Goal: Task Accomplishment & Management: Complete application form

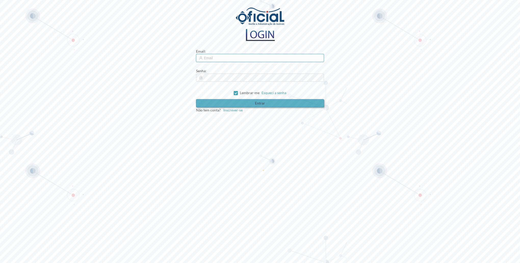
type input "[EMAIL_ADDRESS][DOMAIN_NAME]"
click at [240, 103] on button "Entrar" at bounding box center [260, 103] width 128 height 8
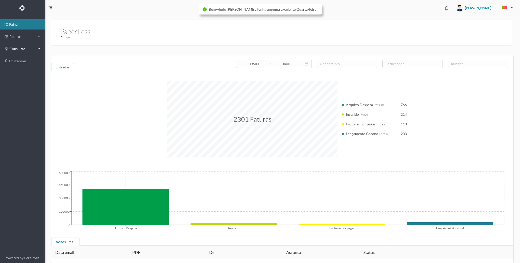
click at [34, 50] on span "consultas" at bounding box center [21, 48] width 25 height 5
click at [30, 37] on span "Faturas" at bounding box center [22, 36] width 28 height 5
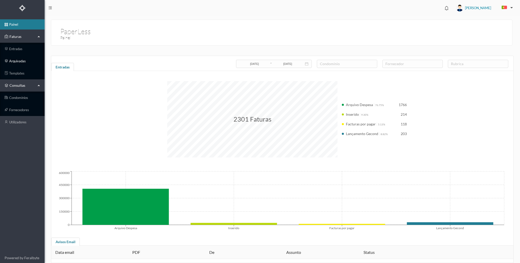
click at [21, 59] on link "arquivadas" at bounding box center [22, 61] width 45 height 10
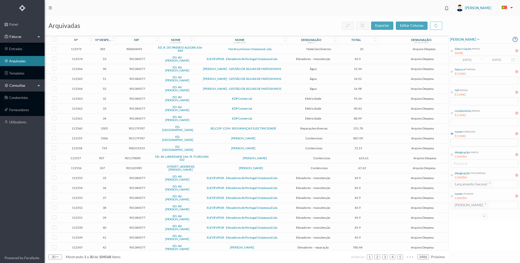
click at [452, 114] on icon at bounding box center [451, 113] width 3 height 3
click at [461, 128] on div "data criação entrada ENTRE [DATE] ~ [DATE] fatura nº entrada É COMO Nif entrada…" at bounding box center [484, 127] width 69 height 166
click at [450, 115] on icon at bounding box center [451, 113] width 3 height 3
click at [461, 121] on input "text" at bounding box center [484, 122] width 68 height 8
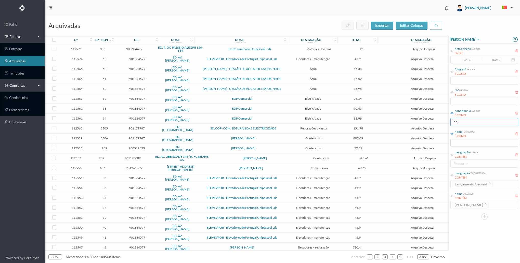
type input "d"
type input "a"
type input "farol"
click at [451, 133] on icon at bounding box center [451, 133] width 3 height 3
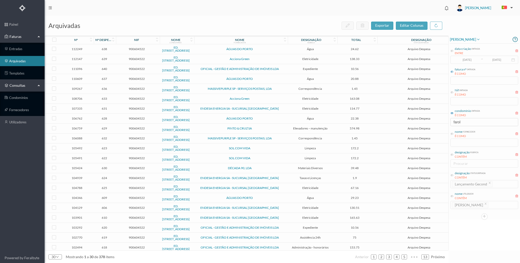
click at [453, 73] on icon at bounding box center [451, 71] width 3 height 3
click at [456, 78] on input "text" at bounding box center [484, 81] width 68 height 8
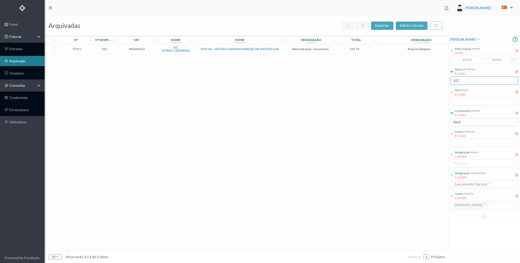
type input "417"
click at [453, 72] on icon at bounding box center [451, 71] width 3 height 3
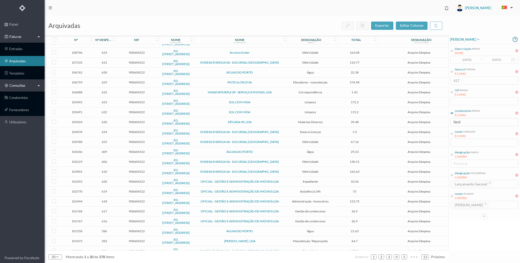
scroll to position [93, 0]
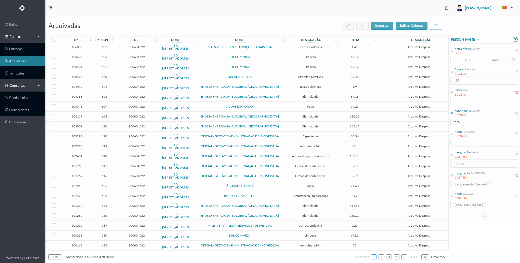
click at [376, 258] on link "1" at bounding box center [373, 258] width 5 height 8
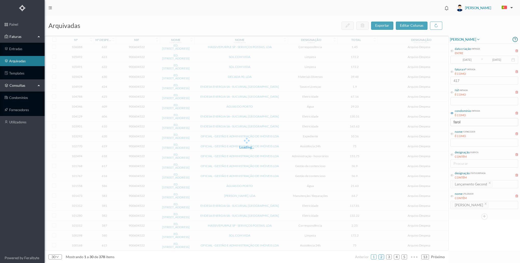
click at [381, 258] on link "2" at bounding box center [381, 258] width 5 height 8
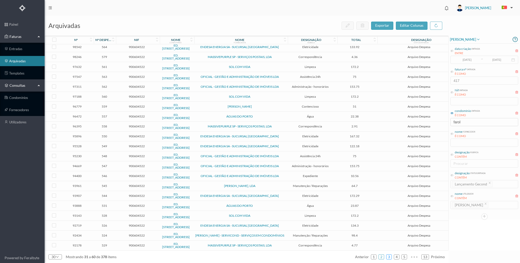
click at [389, 258] on link "3" at bounding box center [388, 258] width 5 height 8
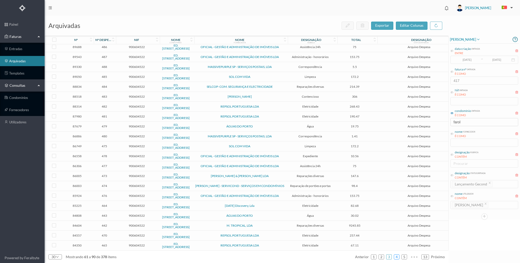
click at [397, 257] on link "4" at bounding box center [396, 258] width 5 height 8
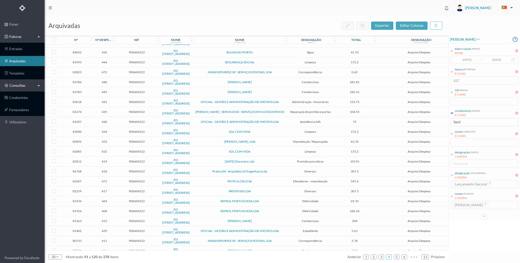
scroll to position [0, 0]
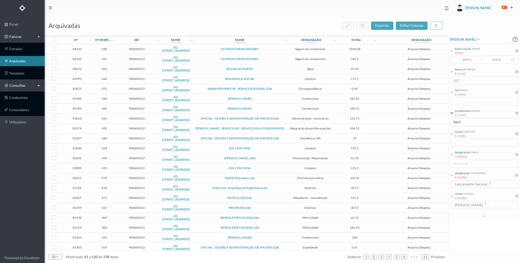
click at [112, 40] on icon at bounding box center [113, 41] width 3 height 4
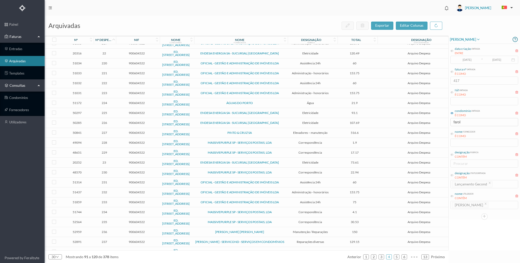
scroll to position [93, 0]
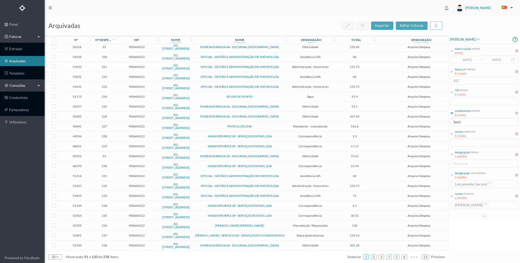
click at [367, 258] on link "1" at bounding box center [365, 258] width 5 height 8
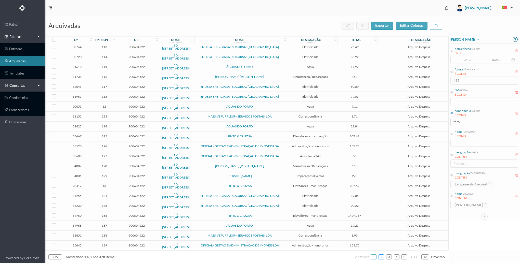
click at [381, 259] on link "2" at bounding box center [381, 258] width 5 height 8
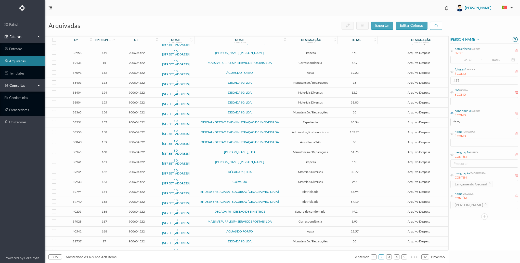
scroll to position [0, 0]
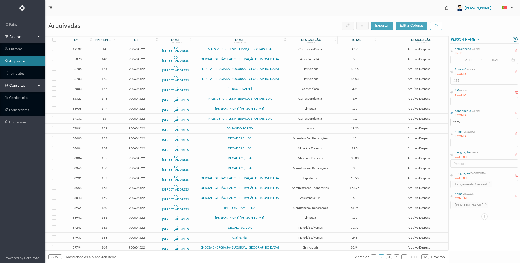
click at [454, 134] on span "nome fornecedor É COMO" at bounding box center [462, 134] width 25 height 9
click at [452, 134] on icon at bounding box center [451, 133] width 3 height 3
click at [464, 139] on input "text" at bounding box center [484, 143] width 68 height 8
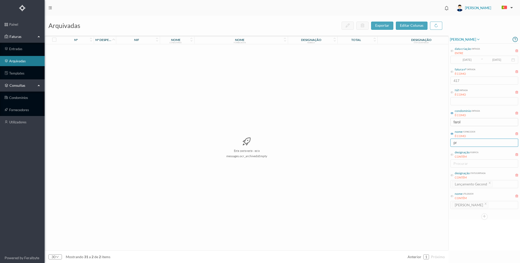
type input "p"
type input "0"
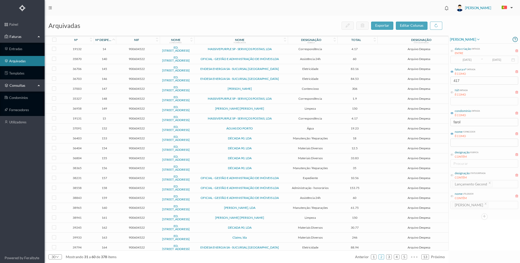
click at [452, 71] on icon at bounding box center [451, 71] width 3 height 3
click at [463, 77] on input "417" at bounding box center [484, 81] width 68 height 8
click at [452, 72] on icon at bounding box center [451, 71] width 3 height 3
click at [390, 258] on link "3" at bounding box center [388, 258] width 5 height 8
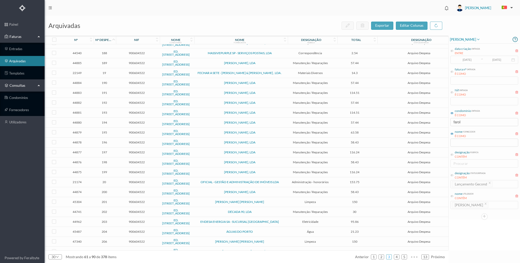
scroll to position [93, 0]
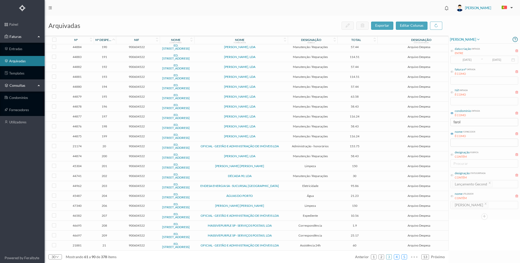
click at [396, 257] on link "4" at bounding box center [396, 258] width 5 height 8
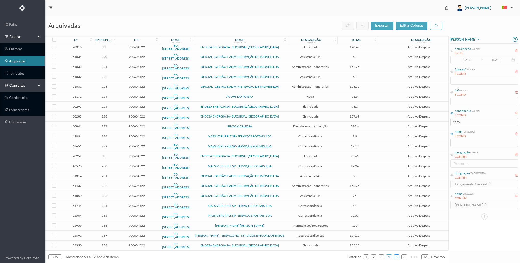
click at [396, 258] on link "5" at bounding box center [396, 258] width 5 height 8
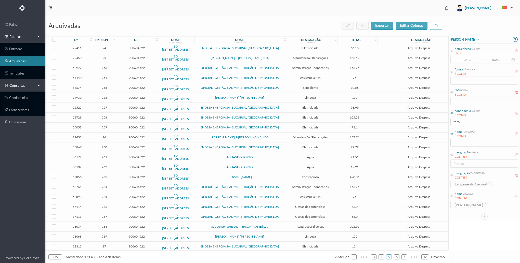
scroll to position [0, 0]
click at [398, 256] on link "6" at bounding box center [396, 258] width 5 height 8
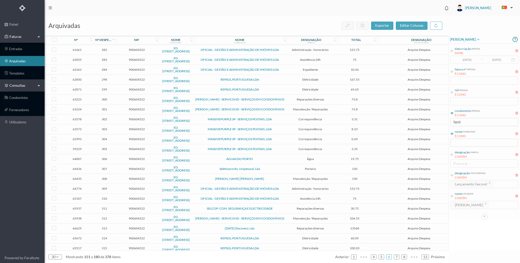
scroll to position [93, 0]
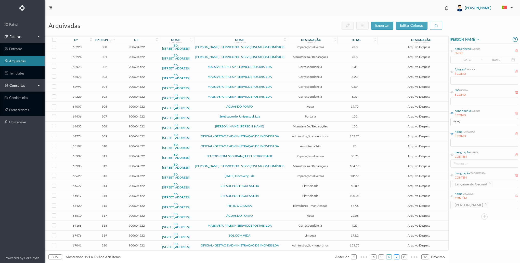
click at [396, 256] on link "7" at bounding box center [396, 258] width 5 height 8
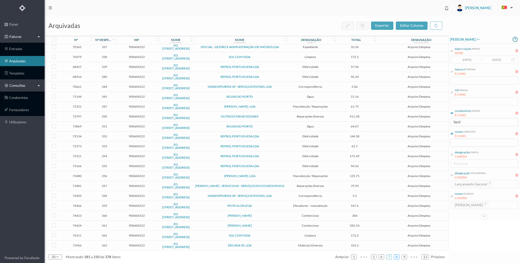
click at [397, 259] on link "8" at bounding box center [396, 258] width 5 height 8
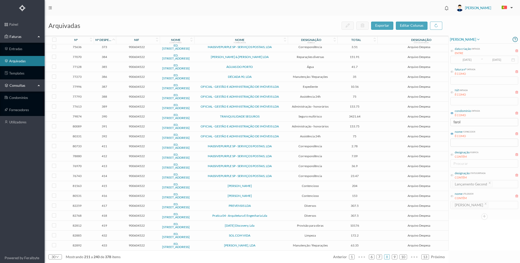
click at [135, 205] on span "900604522" at bounding box center [136, 206] width 41 height 4
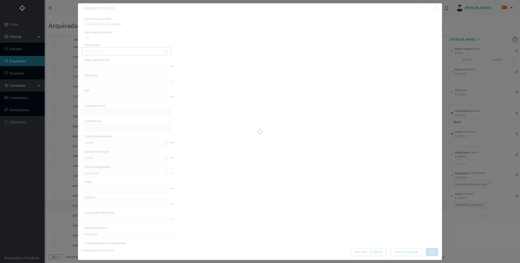
type input "FA2024/236"
type input "relatório de visita técnica de obra em curso"
type input "900604522"
type input "[DATE]"
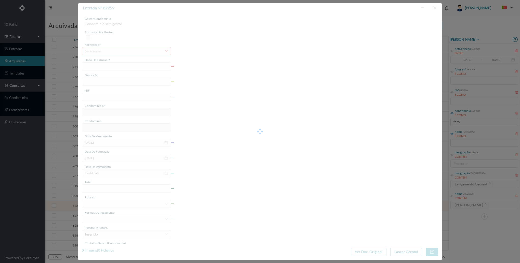
type input "[DATE]"
type input "307.50"
type input "614"
type input "ED. [STREET_ADDRESS]"
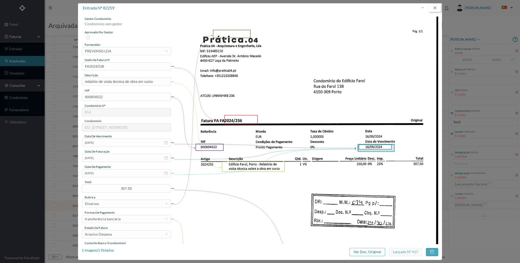
click at [434, 8] on button "button" at bounding box center [435, 8] width 12 height 8
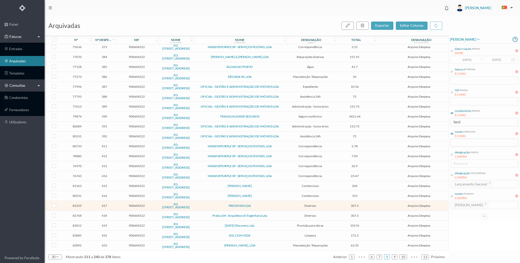
click at [115, 216] on td "900604522" at bounding box center [136, 216] width 43 height 10
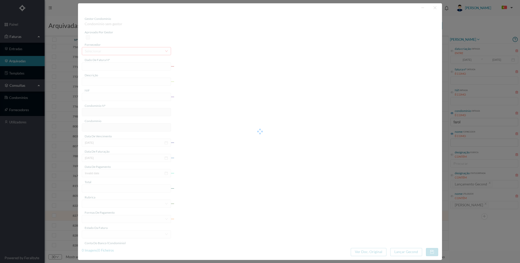
click at [113, 216] on div at bounding box center [260, 131] width 364 height 257
type input "FA2024/236"
type input "relatório de visita técnica de obra em curso"
type input "900604522"
type input "[DATE]"
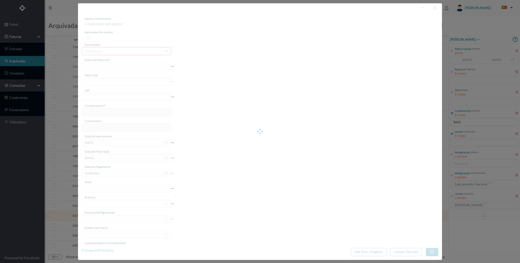
type input "[DATE]"
type input "307.50"
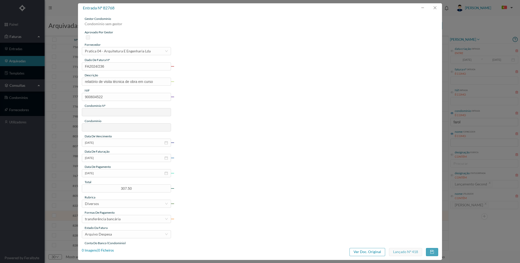
type input "614"
type input "ED. [STREET_ADDRESS]"
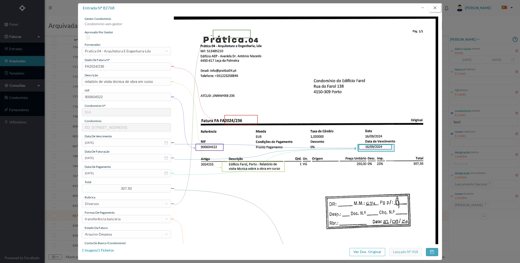
click at [431, 7] on button "button" at bounding box center [435, 8] width 12 height 8
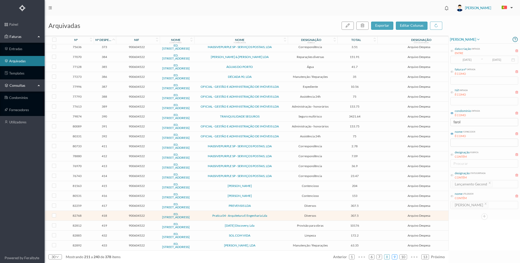
click at [393, 257] on link "9" at bounding box center [394, 258] width 5 height 8
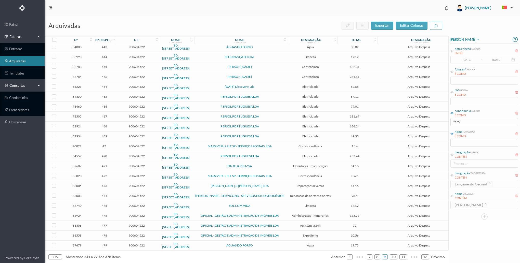
scroll to position [93, 0]
click at [394, 259] on link "10" at bounding box center [393, 258] width 7 height 8
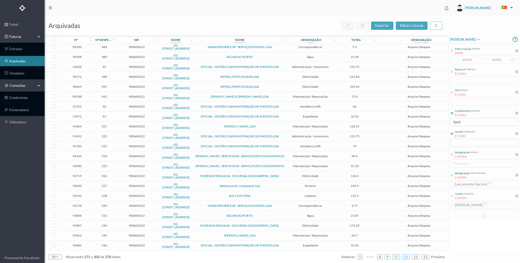
click at [405, 255] on link "11" at bounding box center [405, 258] width 7 height 8
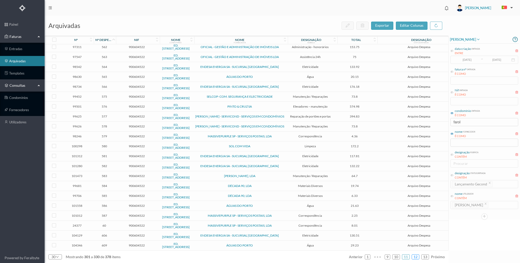
click at [417, 256] on link "12" at bounding box center [415, 258] width 7 height 8
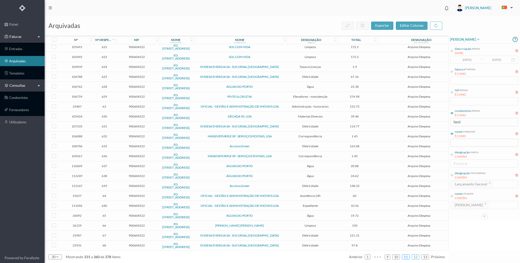
click at [405, 259] on link "11" at bounding box center [405, 258] width 7 height 8
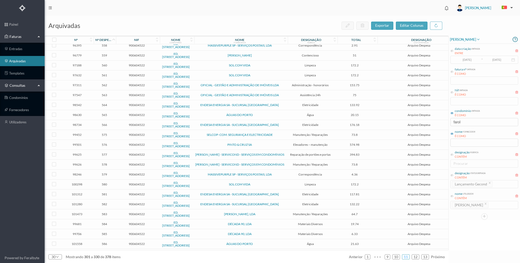
scroll to position [0, 0]
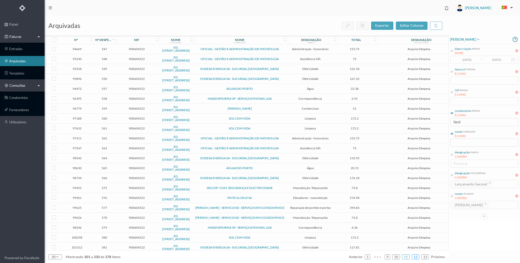
click at [416, 257] on link "12" at bounding box center [415, 258] width 7 height 8
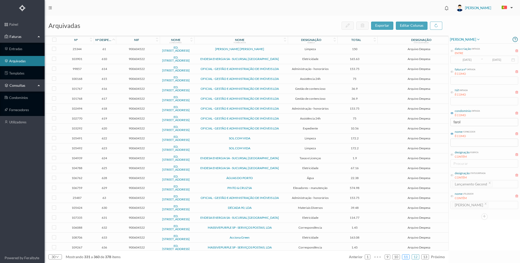
click at [409, 257] on link "11" at bounding box center [405, 258] width 7 height 8
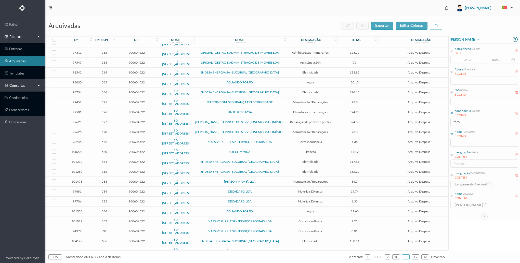
scroll to position [93, 0]
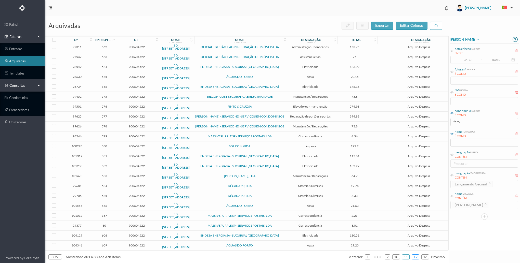
click at [414, 259] on link "12" at bounding box center [415, 258] width 7 height 8
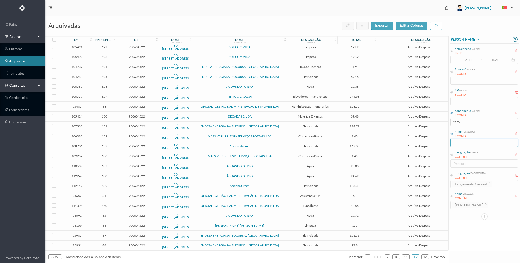
click at [453, 143] on input "text" at bounding box center [484, 143] width 68 height 8
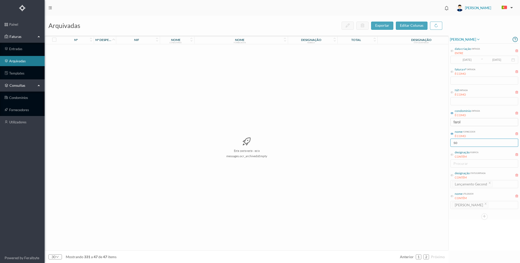
type input "s"
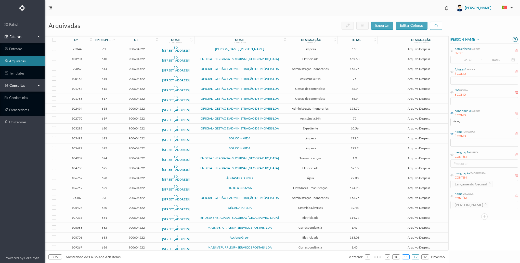
click at [406, 256] on link "11" at bounding box center [405, 258] width 7 height 8
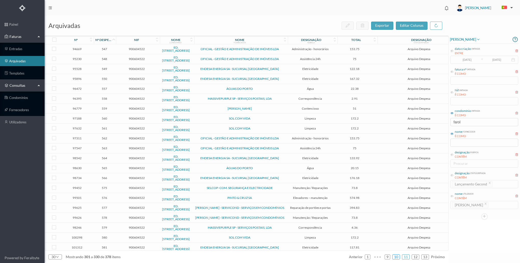
click at [398, 258] on link "10" at bounding box center [395, 258] width 7 height 8
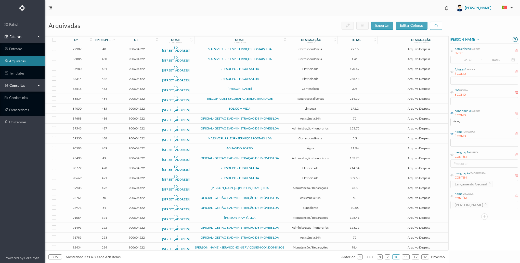
click at [115, 188] on td "900604522" at bounding box center [136, 188] width 43 height 10
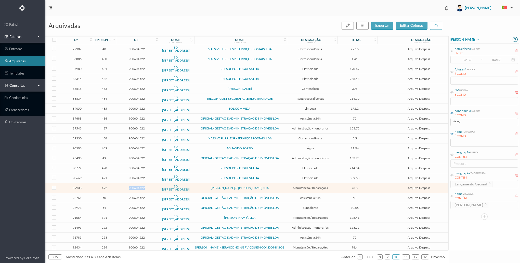
click at [115, 188] on td "900604522" at bounding box center [136, 188] width 43 height 10
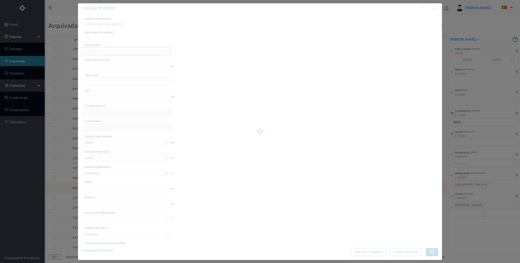
type input "FT FA.2024/826"
type input "Verificar alimentadores"
type input "900604522"
type input "[DATE]"
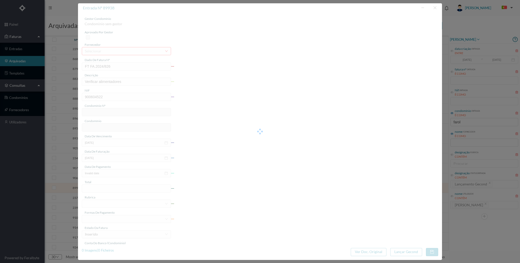
type input "[DATE]"
type input "73.80"
type input "614"
type input "ED. [STREET_ADDRESS]"
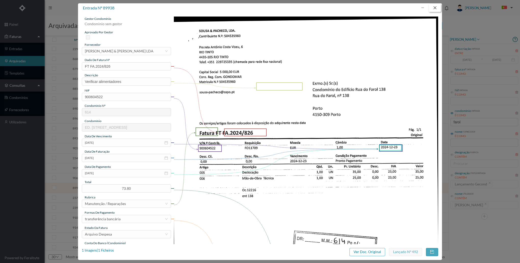
click at [441, 7] on div at bounding box center [428, 7] width 25 height 9
click at [437, 7] on button "button" at bounding box center [435, 8] width 12 height 8
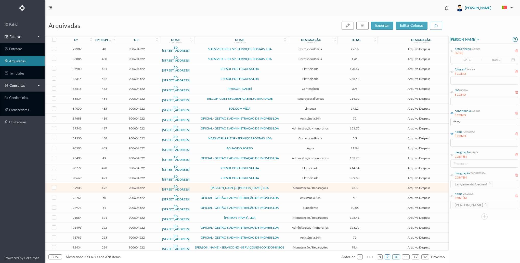
click at [389, 258] on link "9" at bounding box center [387, 258] width 5 height 8
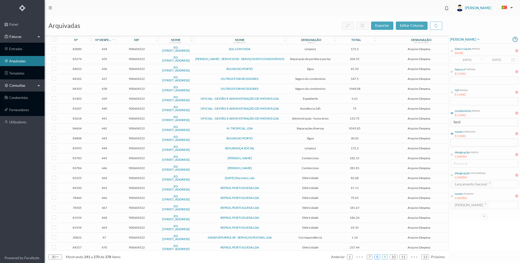
click at [379, 259] on link "8" at bounding box center [377, 258] width 5 height 8
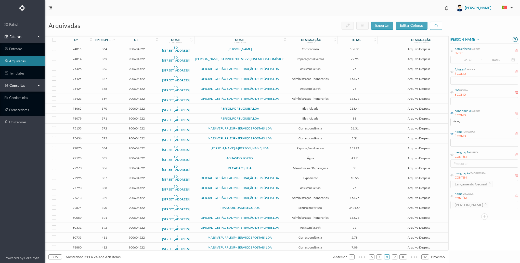
click at [106, 149] on span "384" at bounding box center [104, 148] width 19 height 4
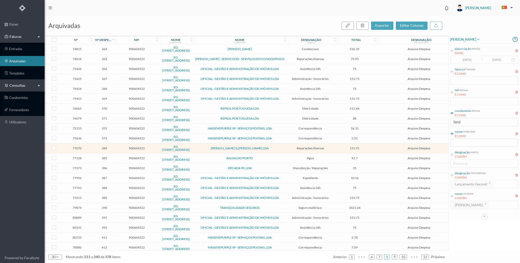
click at [106, 149] on span "384" at bounding box center [104, 148] width 19 height 4
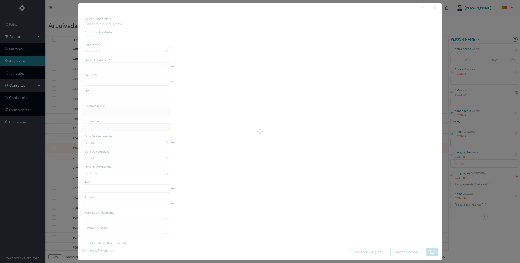
type input "FT FA.2024/512"
type input "reparações"
type input "900604522"
type input "[DATE]"
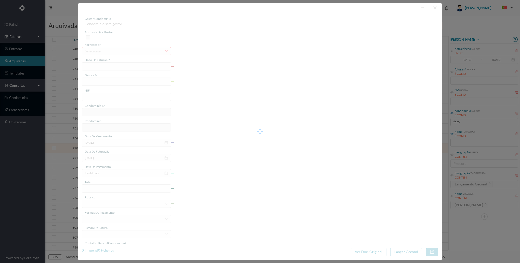
type input "[DATE]"
type input "151.91"
type input "614"
type input "ED. [STREET_ADDRESS]"
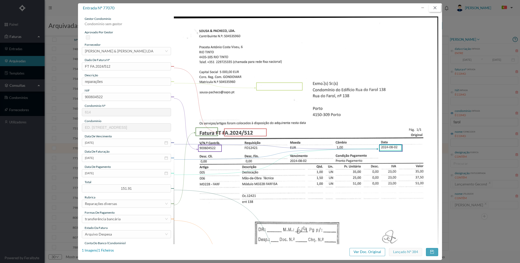
click at [433, 7] on button "button" at bounding box center [435, 8] width 12 height 8
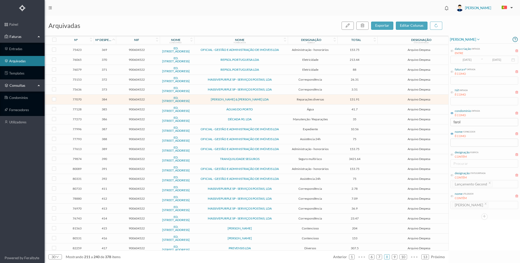
scroll to position [93, 0]
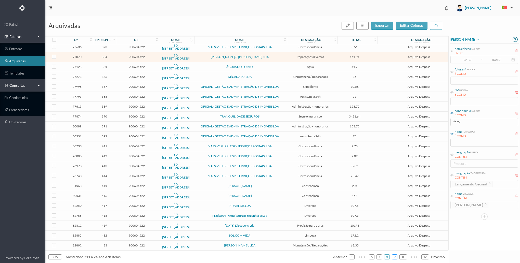
drag, startPoint x: 396, startPoint y: 258, endPoint x: 388, endPoint y: 259, distance: 7.6
click at [396, 258] on link "9" at bounding box center [394, 258] width 5 height 8
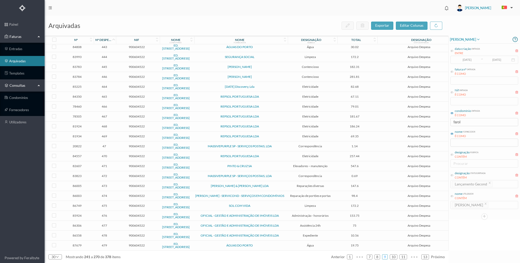
scroll to position [0, 0]
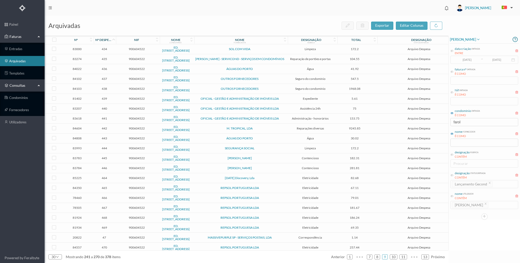
click at [112, 127] on td "442" at bounding box center [104, 129] width 22 height 10
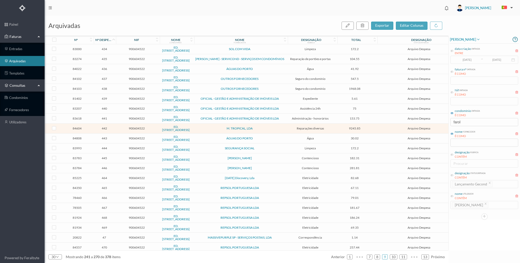
click at [112, 127] on td "442" at bounding box center [104, 129] width 22 height 10
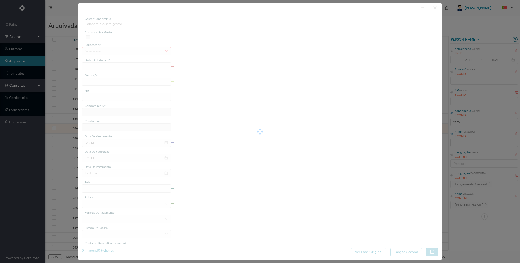
type input "FT 2024/100"
type input "orçamento"
type input "900604522"
type input "[DATE]"
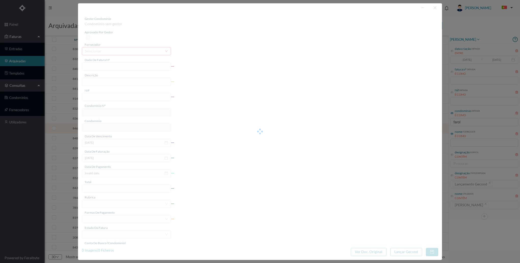
type input "[DATE]"
type input "9245.85"
type input "614"
type input "ED. [STREET_ADDRESS]"
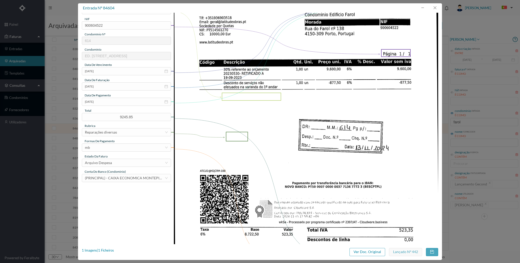
scroll to position [148, 0]
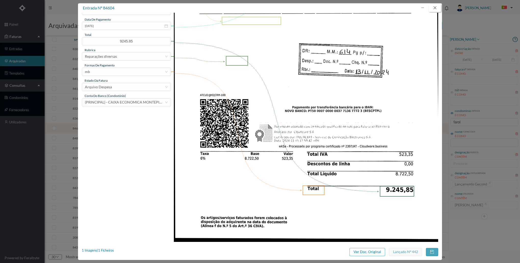
click at [433, 9] on button "button" at bounding box center [435, 8] width 12 height 8
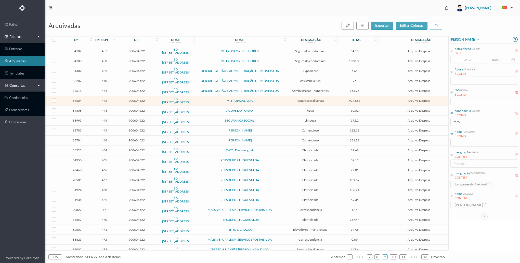
scroll to position [93, 0]
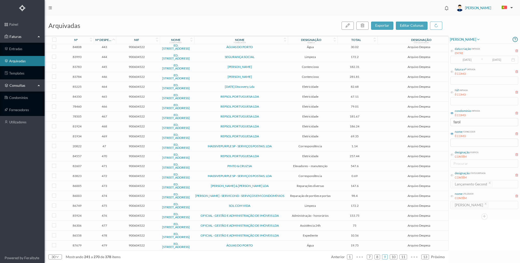
click at [111, 185] on span "473" at bounding box center [104, 186] width 19 height 4
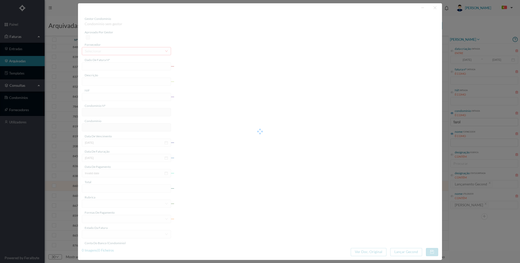
click at [111, 185] on div at bounding box center [260, 131] width 364 height 257
type input "FT FA.2024/685"
type input "reparações diversas"
type input "900604522"
type input "[DATE]"
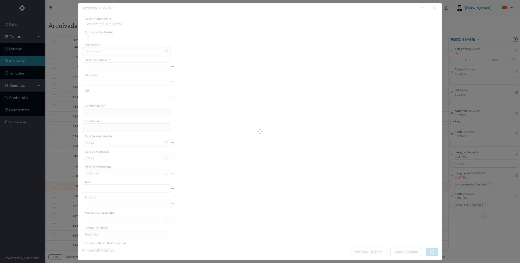
type input "[DATE]"
type input "147.60"
type input "614"
type input "ED. [STREET_ADDRESS]"
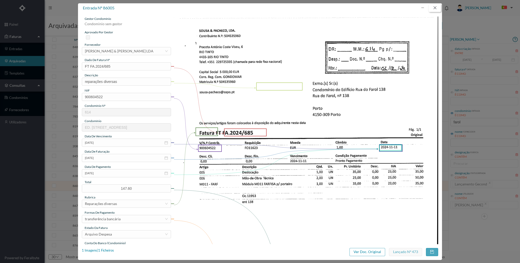
click at [432, 11] on button "button" at bounding box center [435, 8] width 12 height 8
